Goal: Task Accomplishment & Management: Manage account settings

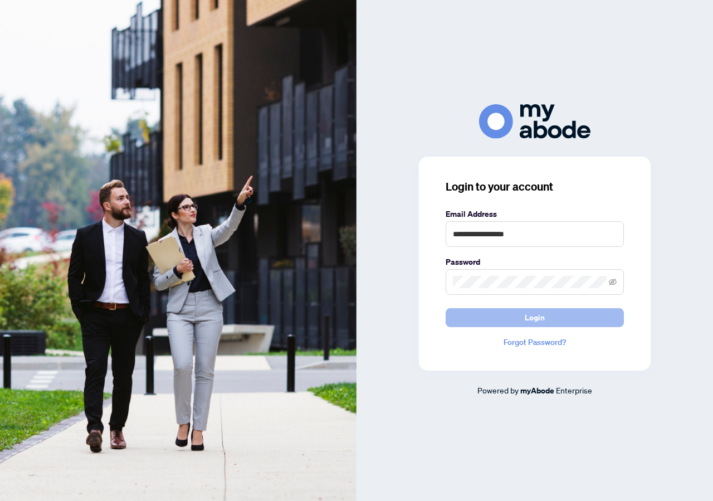
click at [543, 321] on span "Login" at bounding box center [535, 318] width 20 height 18
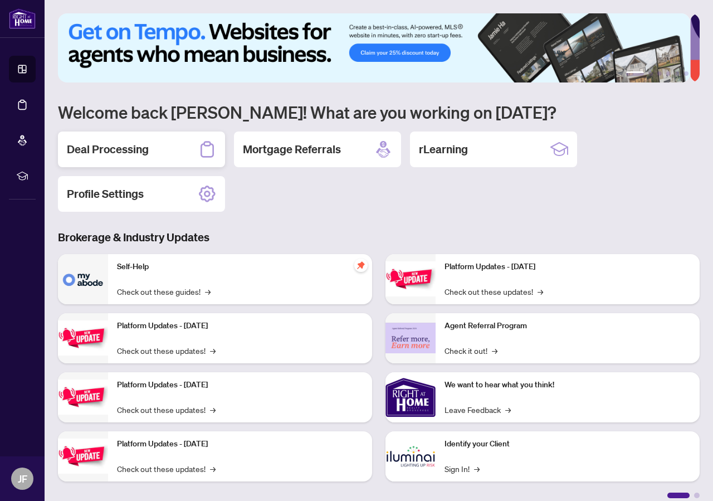
click at [157, 148] on div "Deal Processing" at bounding box center [141, 149] width 167 height 36
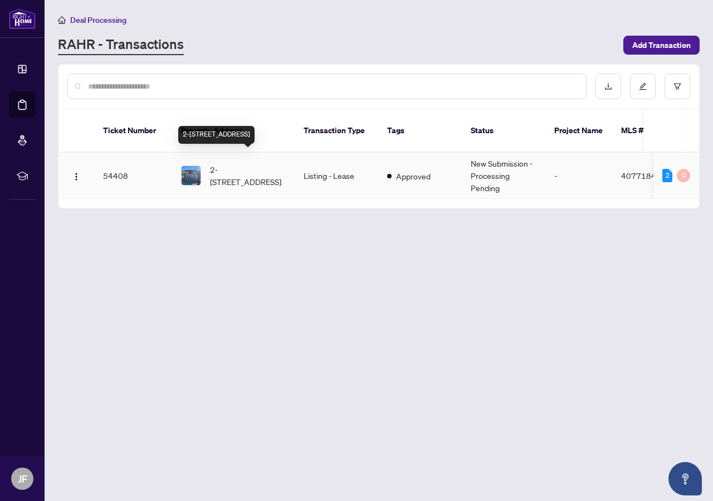
click at [213, 167] on span "2-[STREET_ADDRESS]" at bounding box center [248, 175] width 76 height 25
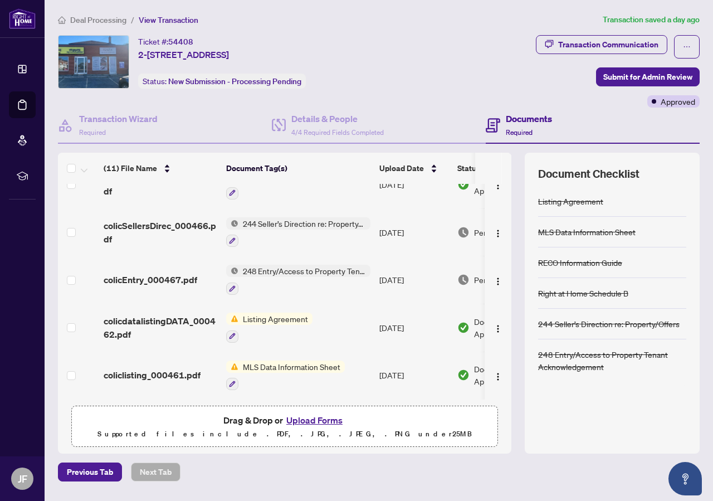
scroll to position [314, 0]
